Goal: Task Accomplishment & Management: Use online tool/utility

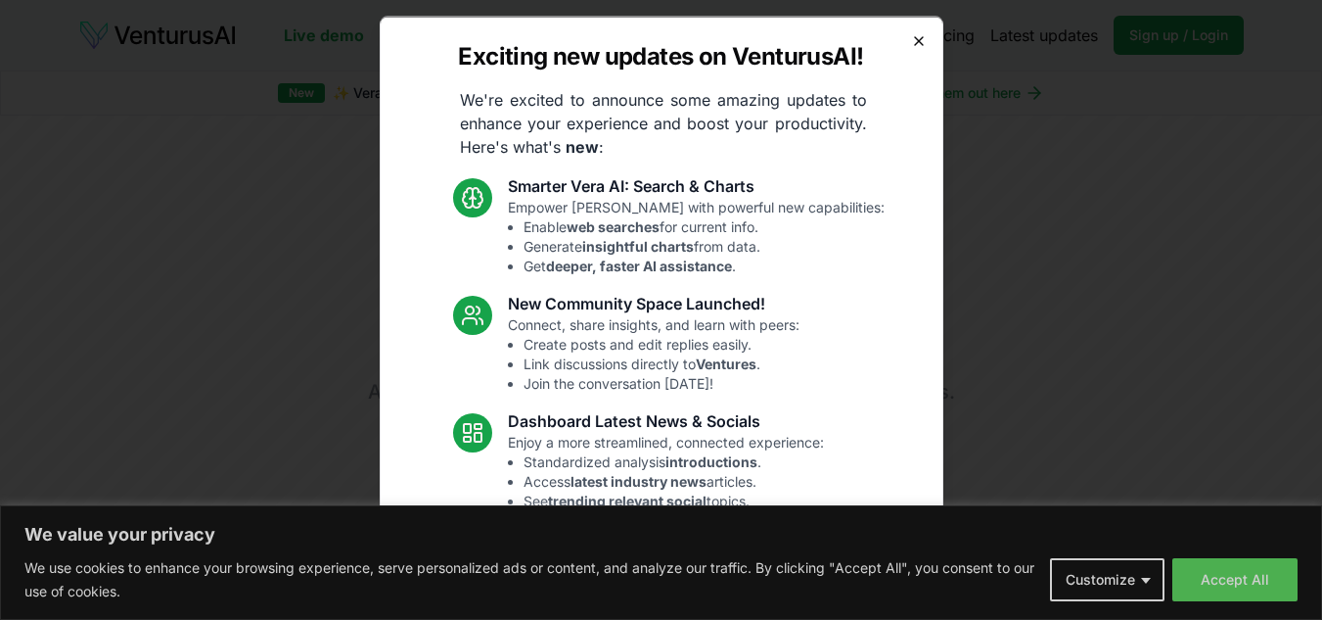
click at [915, 43] on icon "button" at bounding box center [919, 40] width 8 height 8
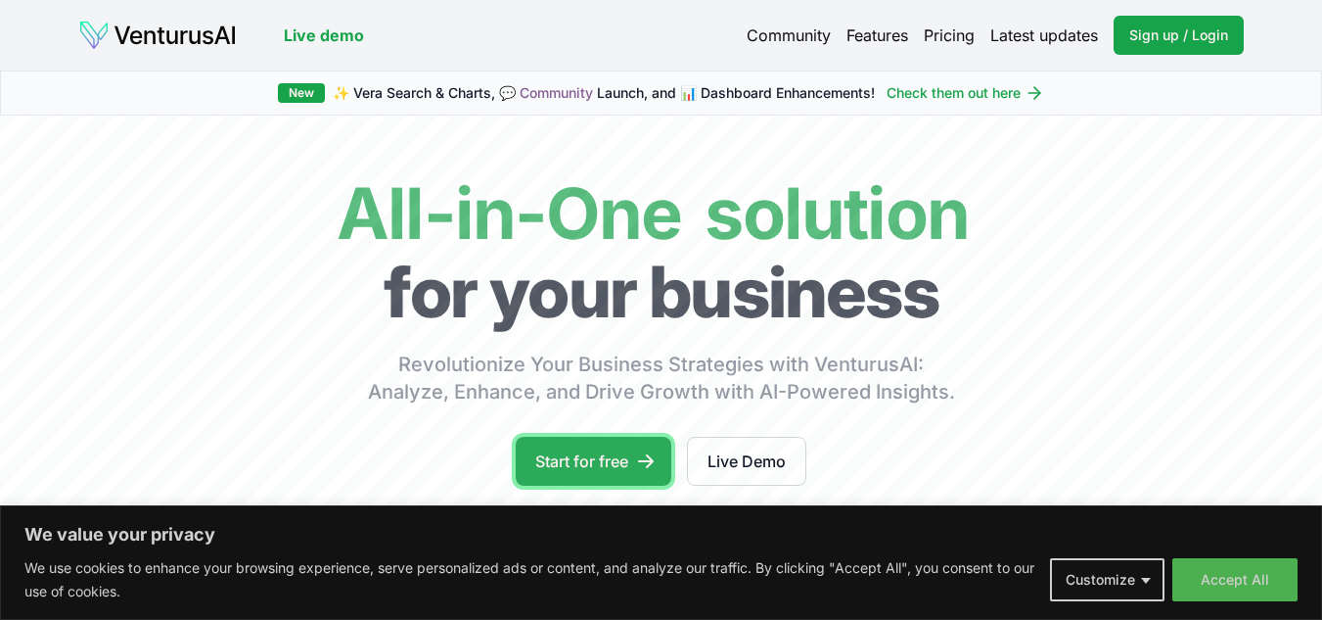
click at [622, 451] on link "Start for free" at bounding box center [594, 461] width 156 height 49
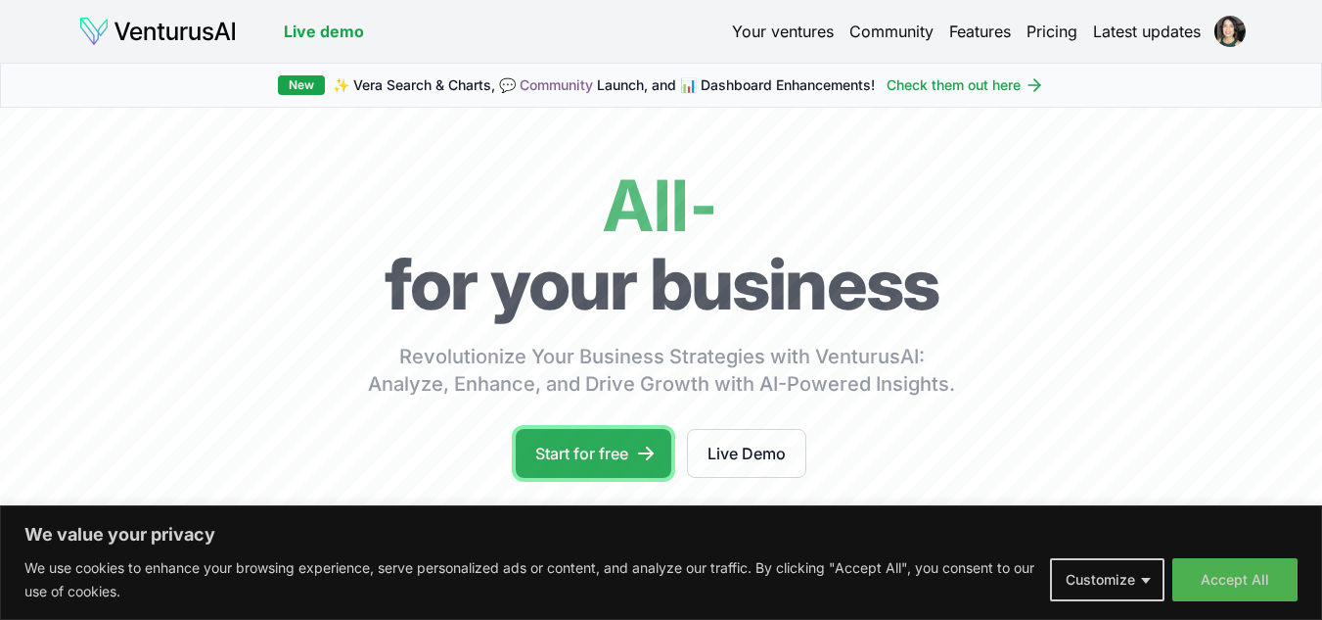
click at [598, 473] on link "Start for free" at bounding box center [594, 453] width 156 height 49
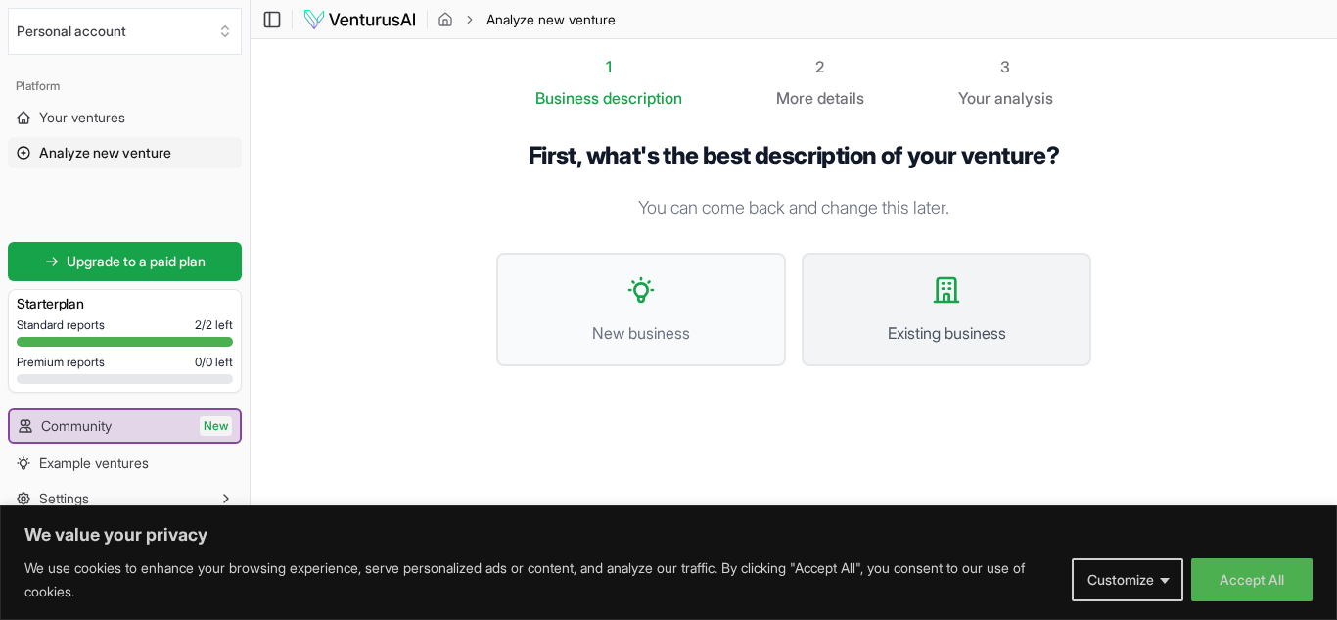
click at [951, 319] on button "Existing business" at bounding box center [947, 310] width 290 height 114
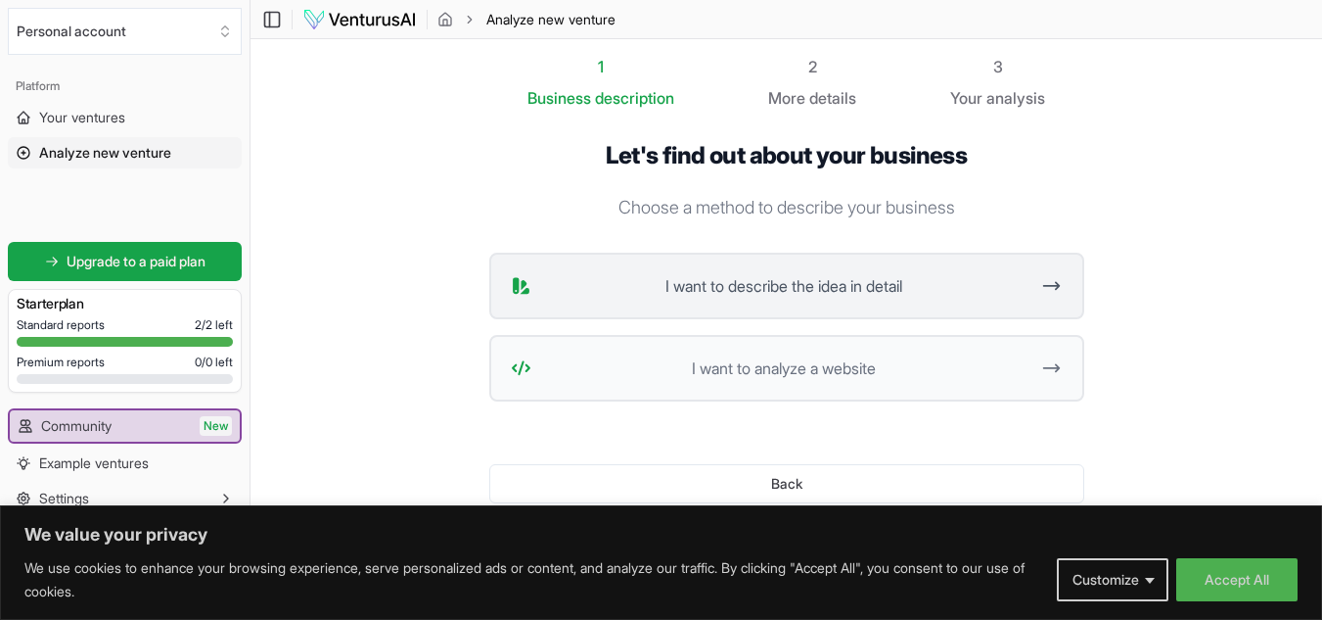
click at [849, 295] on span "I want to describe the idea in detail" at bounding box center [784, 285] width 490 height 23
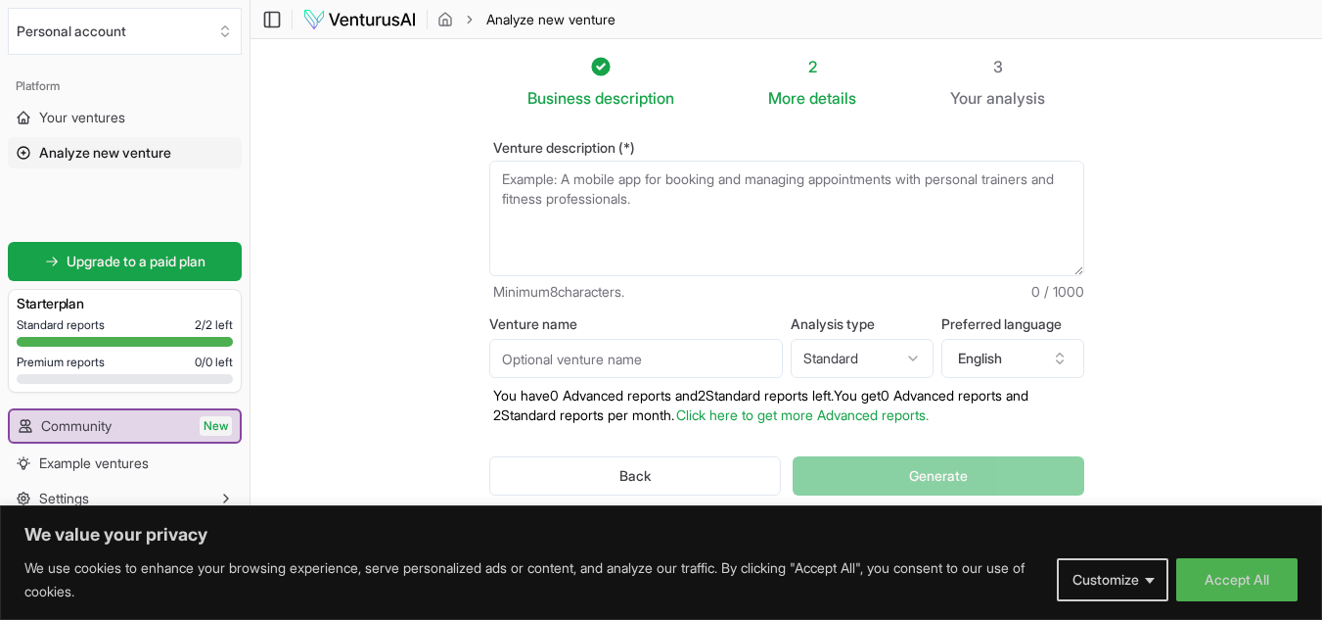
click at [627, 209] on textarea "Venture description (*)" at bounding box center [786, 218] width 595 height 115
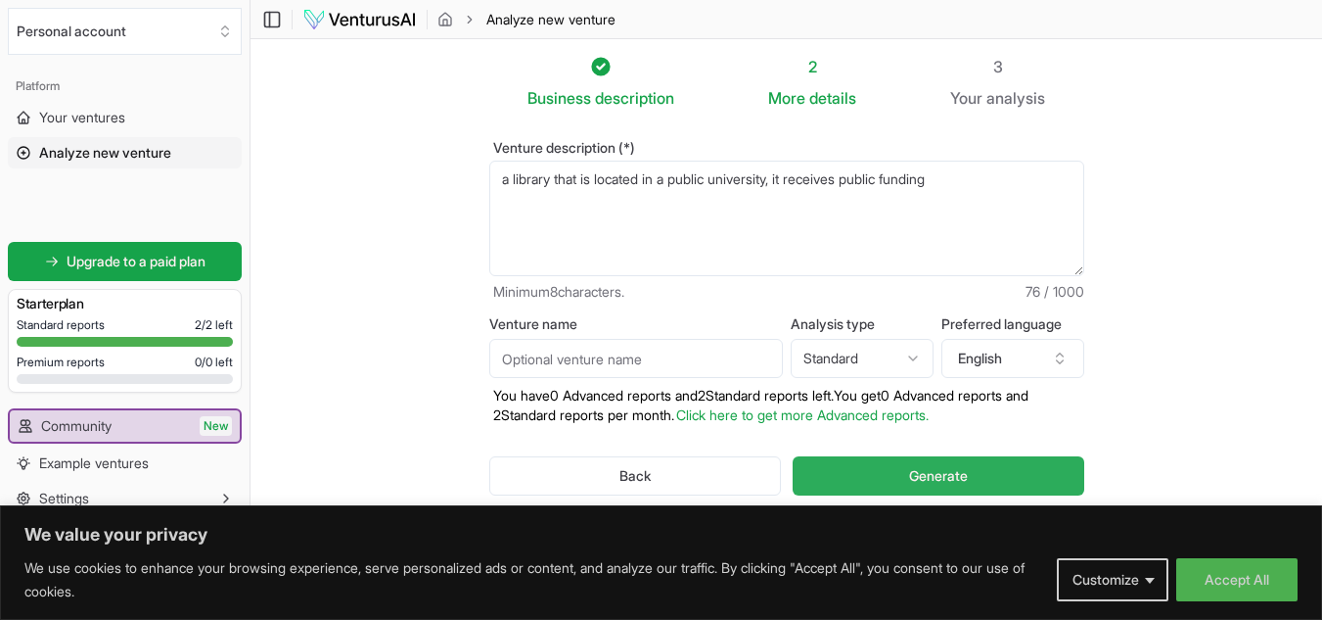
type textarea "a library that is located in a public university, it receives public funding"
click at [921, 462] on button "Generate" at bounding box center [938, 475] width 291 height 39
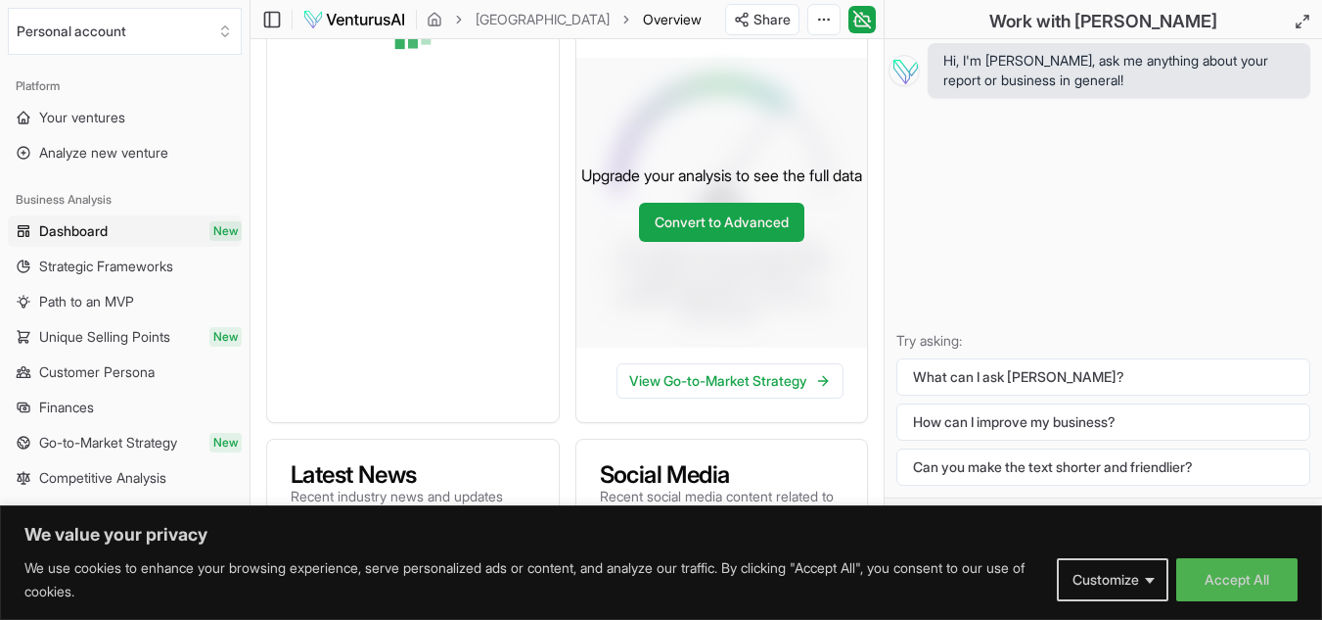
scroll to position [294, 0]
